Goal: Find specific page/section: Find specific page/section

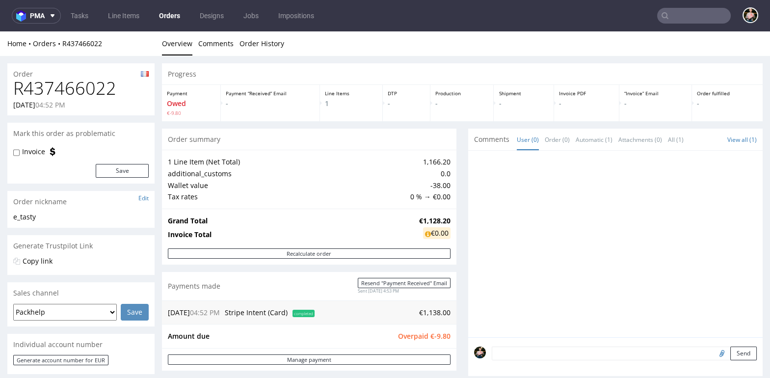
scroll to position [82, 0]
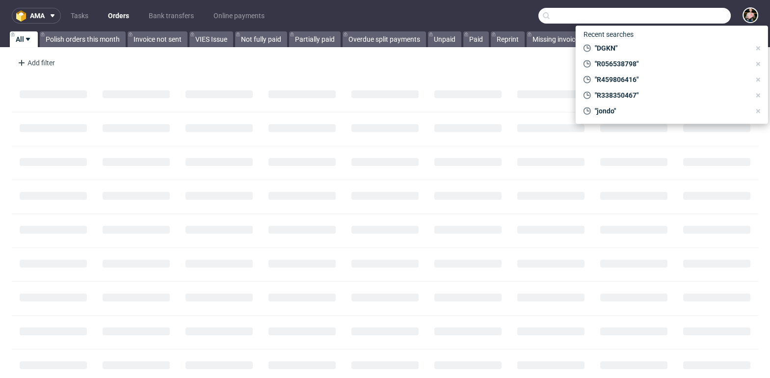
click at [676, 19] on input "text" at bounding box center [634, 16] width 192 height 16
paste input "[PERSON_NAME]"
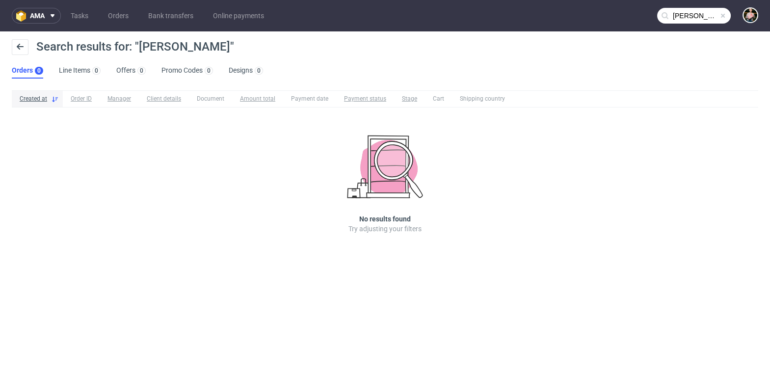
click at [700, 13] on input "[PERSON_NAME]" at bounding box center [694, 16] width 74 height 16
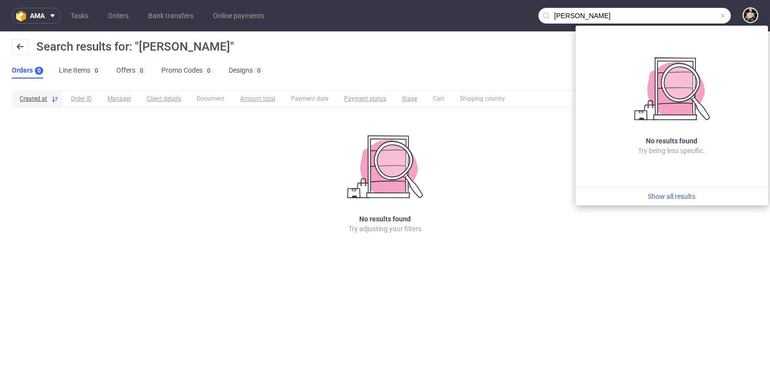
click at [601, 14] on input "[PERSON_NAME]" at bounding box center [634, 16] width 192 height 16
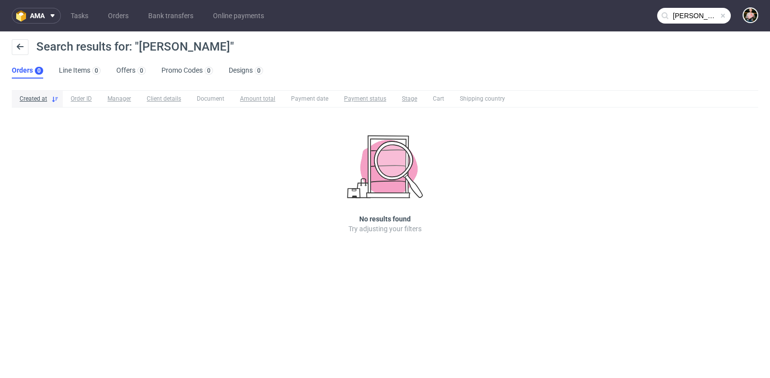
click at [690, 19] on input "[PERSON_NAME]" at bounding box center [694, 16] width 74 height 16
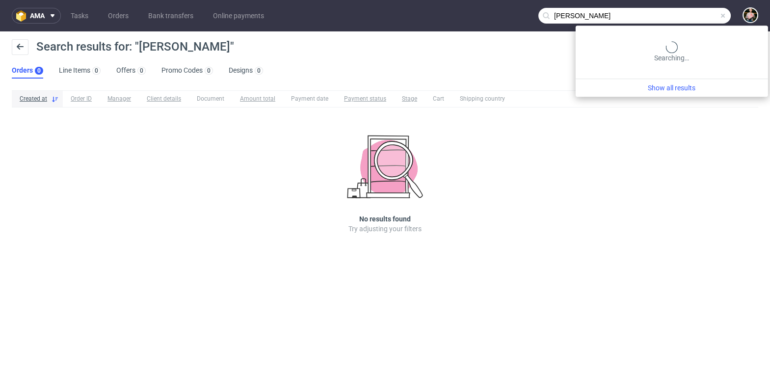
drag, startPoint x: 688, startPoint y: 18, endPoint x: 480, endPoint y: 17, distance: 207.5
click at [480, 17] on nav "ama Tasks Orders Bank transfers Online payments [PERSON_NAME]" at bounding box center [385, 15] width 770 height 31
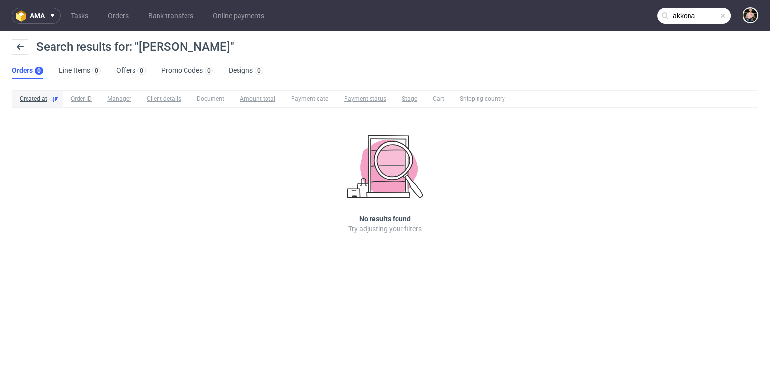
type input "akkona"
